Goal: Browse casually

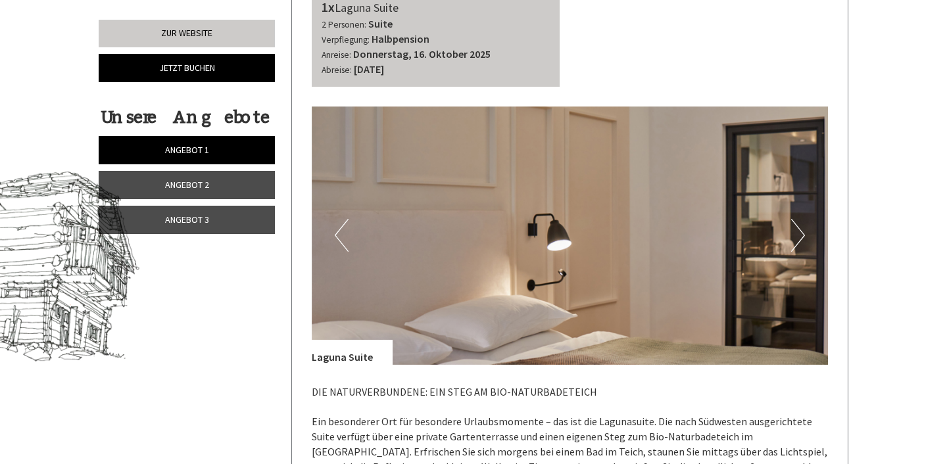
scroll to position [579, 0]
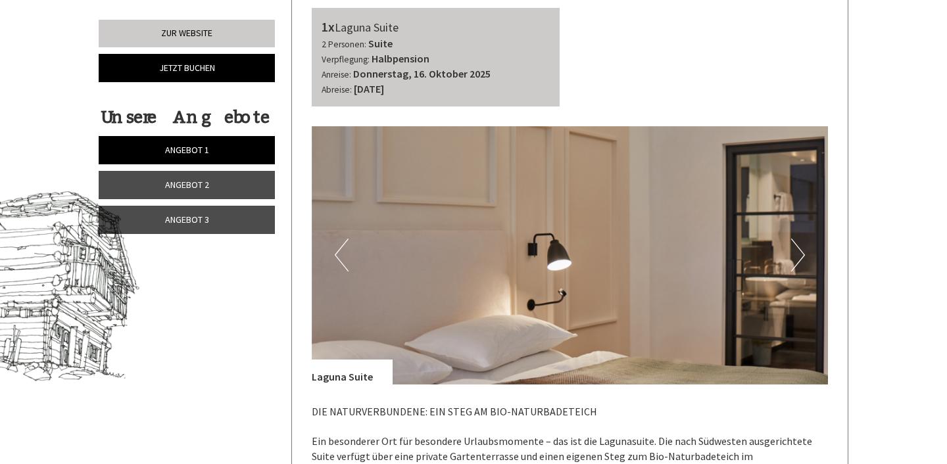
click at [796, 258] on button "Next" at bounding box center [798, 255] width 14 height 33
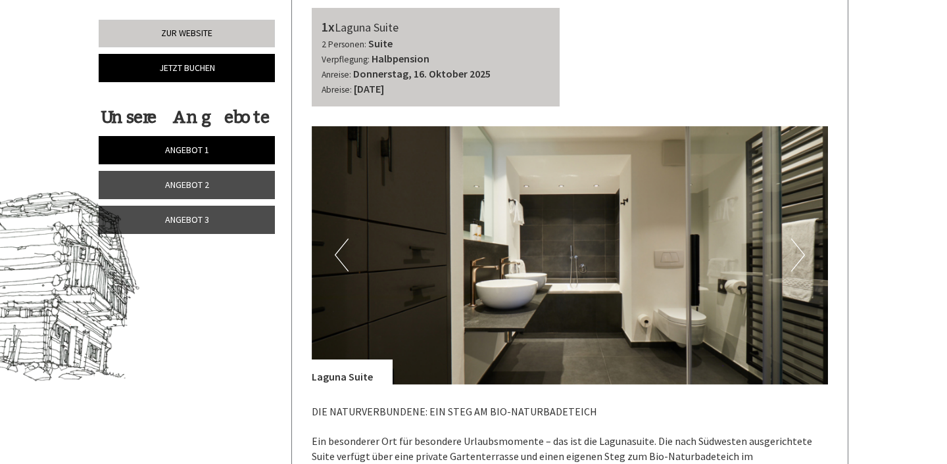
click at [796, 258] on button "Next" at bounding box center [798, 255] width 14 height 33
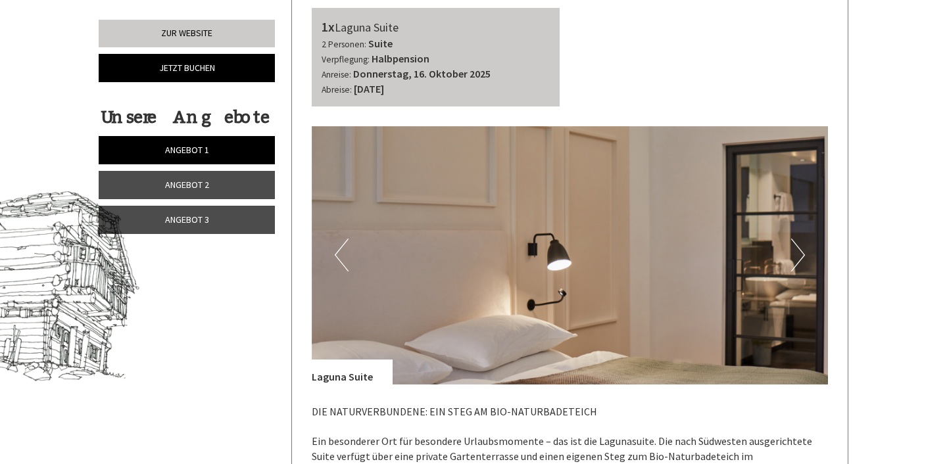
click at [796, 258] on button "Next" at bounding box center [798, 255] width 14 height 33
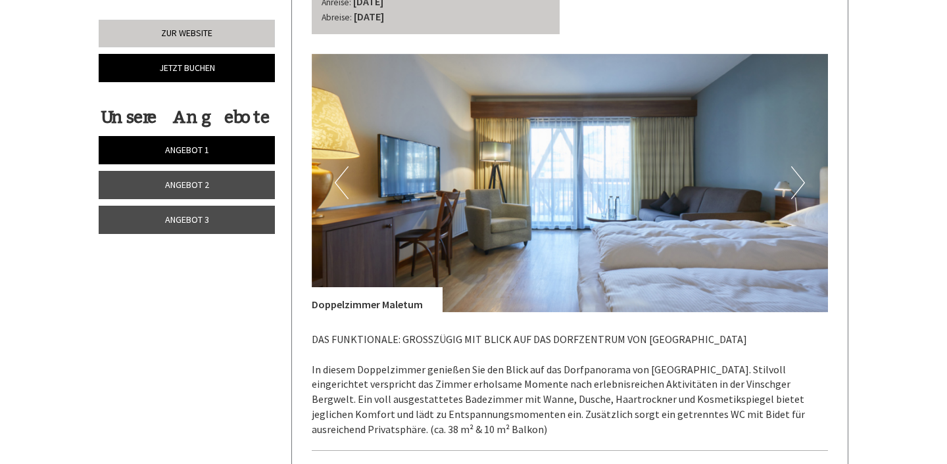
scroll to position [2624, 0]
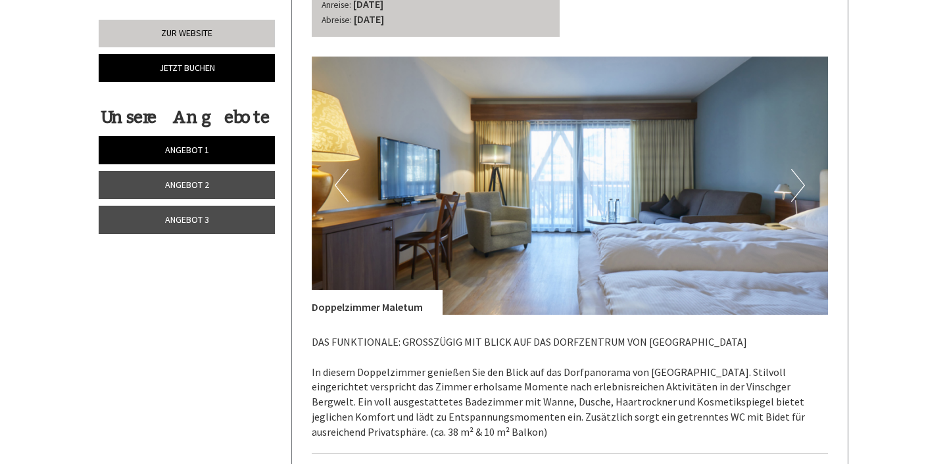
click at [795, 195] on button "Next" at bounding box center [798, 185] width 14 height 33
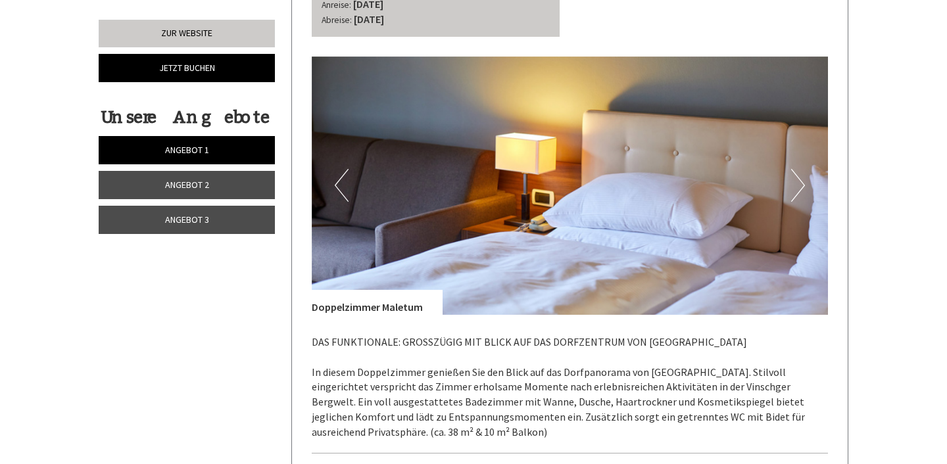
click at [795, 195] on button "Next" at bounding box center [798, 185] width 14 height 33
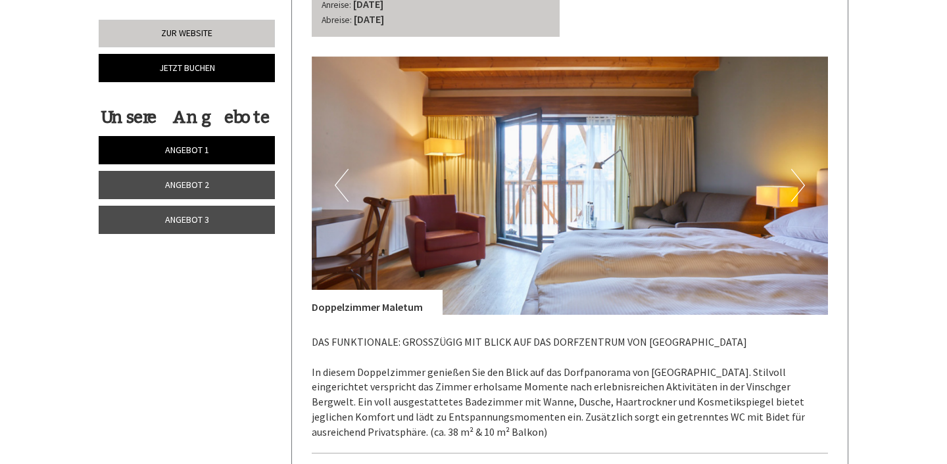
click at [795, 195] on button "Next" at bounding box center [798, 185] width 14 height 33
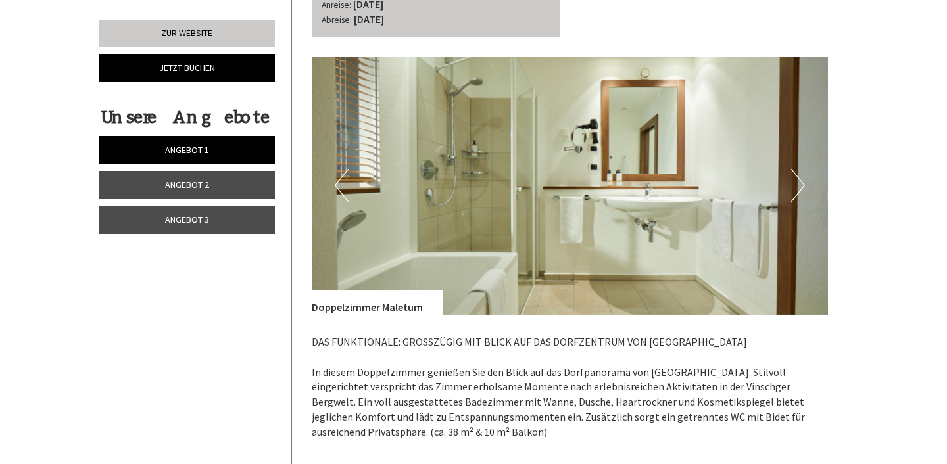
click at [795, 195] on button "Next" at bounding box center [798, 185] width 14 height 33
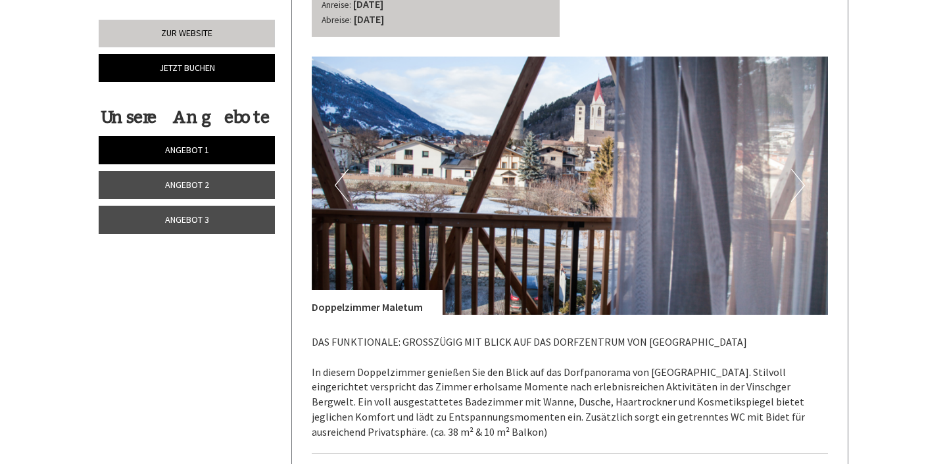
click at [341, 193] on button "Previous" at bounding box center [342, 185] width 14 height 33
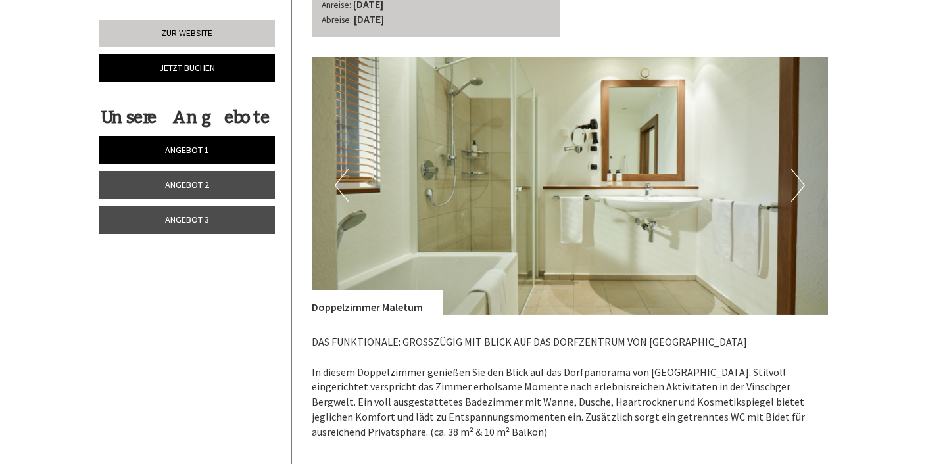
click at [777, 180] on img at bounding box center [570, 186] width 517 height 258
click at [796, 180] on button "Next" at bounding box center [798, 185] width 14 height 33
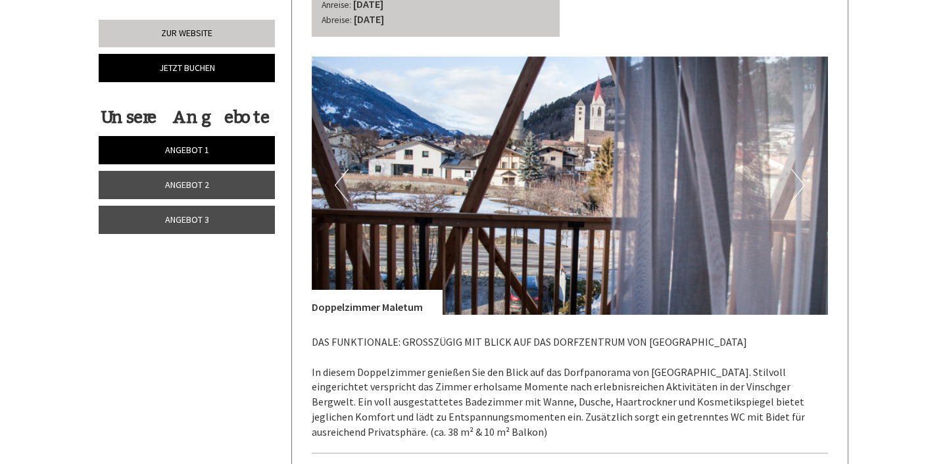
click at [796, 180] on button "Next" at bounding box center [798, 185] width 14 height 33
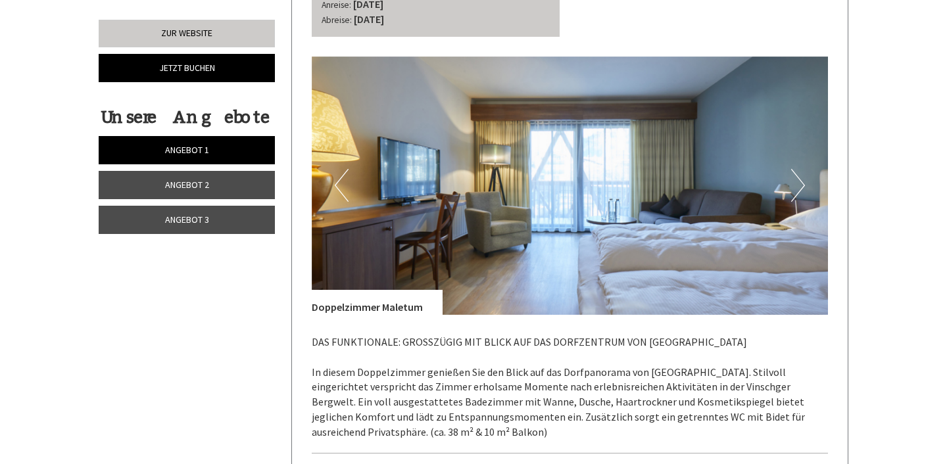
click at [796, 180] on button "Next" at bounding box center [798, 185] width 14 height 33
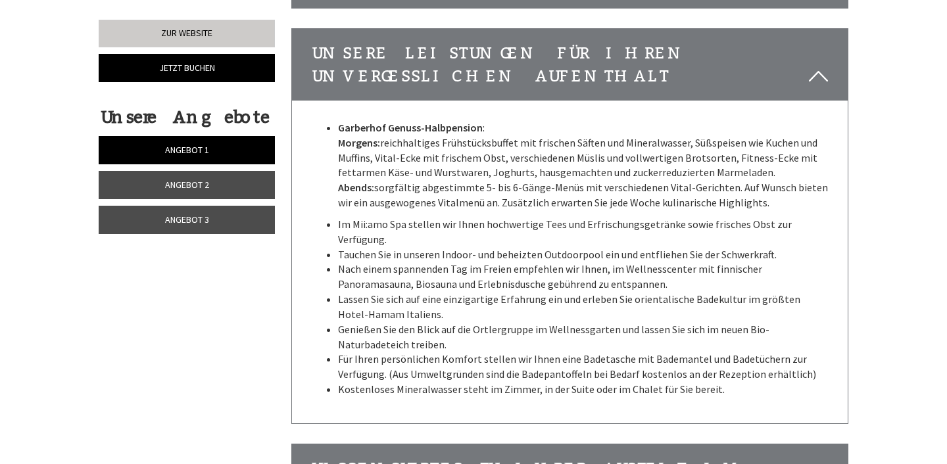
scroll to position [3942, 0]
